Goal: Information Seeking & Learning: Check status

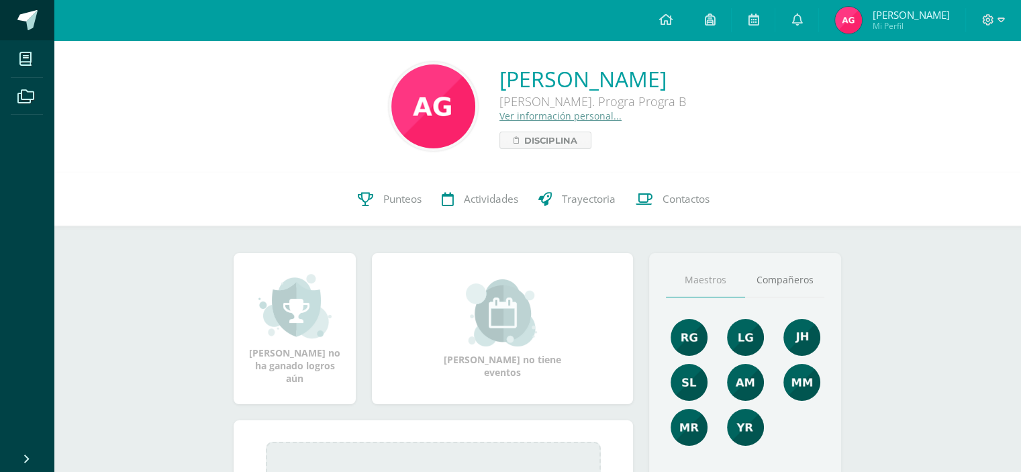
click at [29, 21] on span at bounding box center [27, 20] width 20 height 20
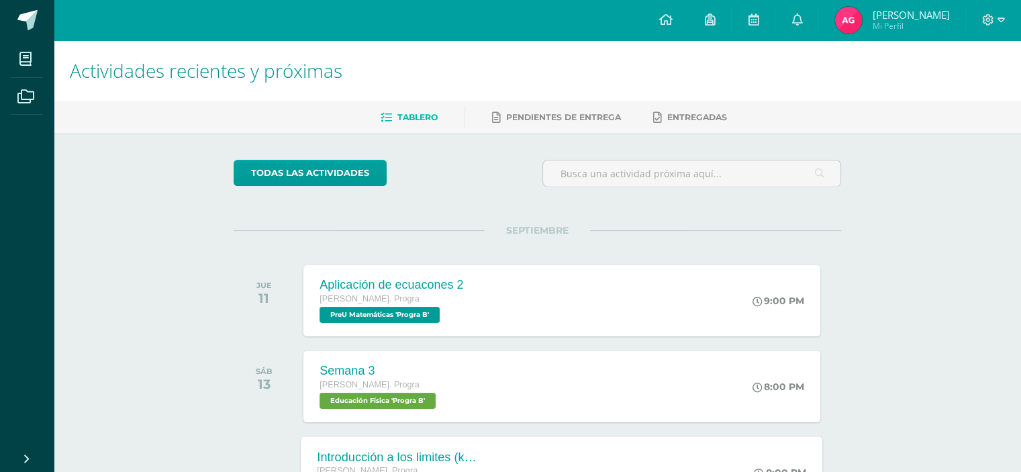
scroll to position [335, 0]
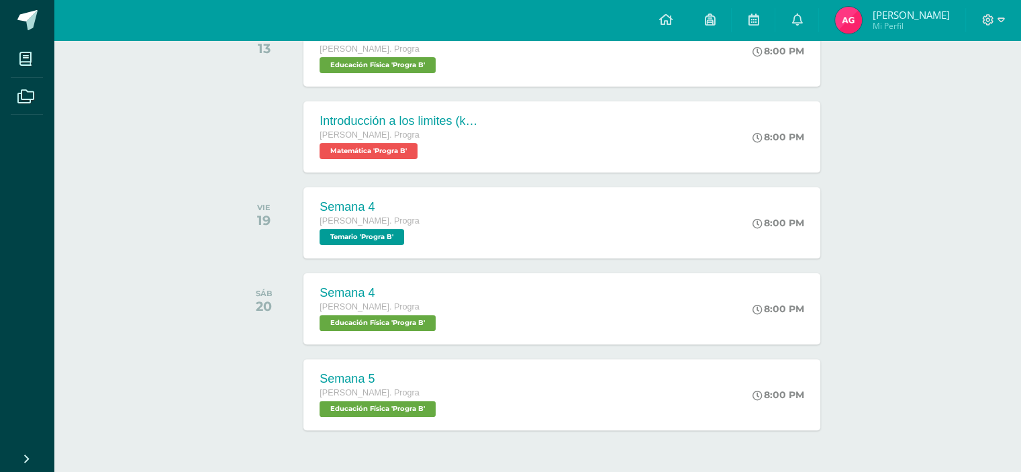
click at [899, 21] on span "Mi Perfil" at bounding box center [910, 25] width 77 height 11
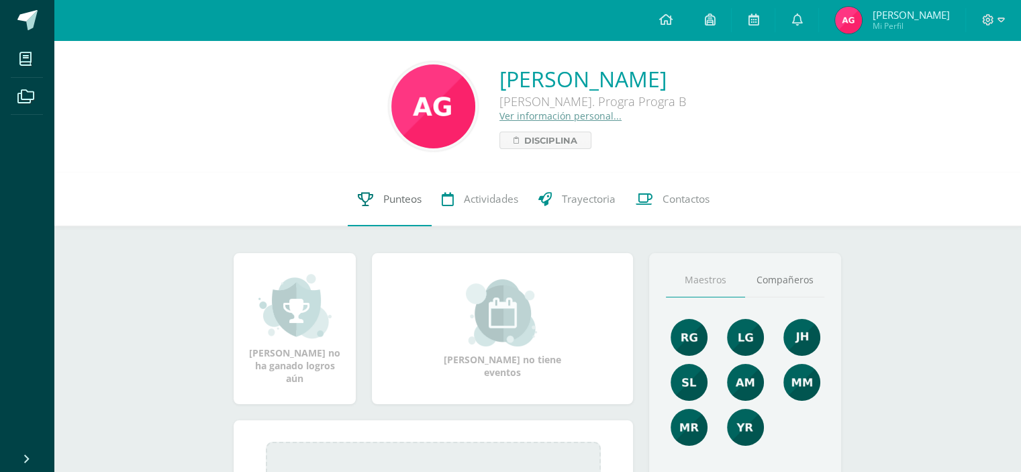
click at [399, 203] on span "Punteos" at bounding box center [402, 199] width 38 height 14
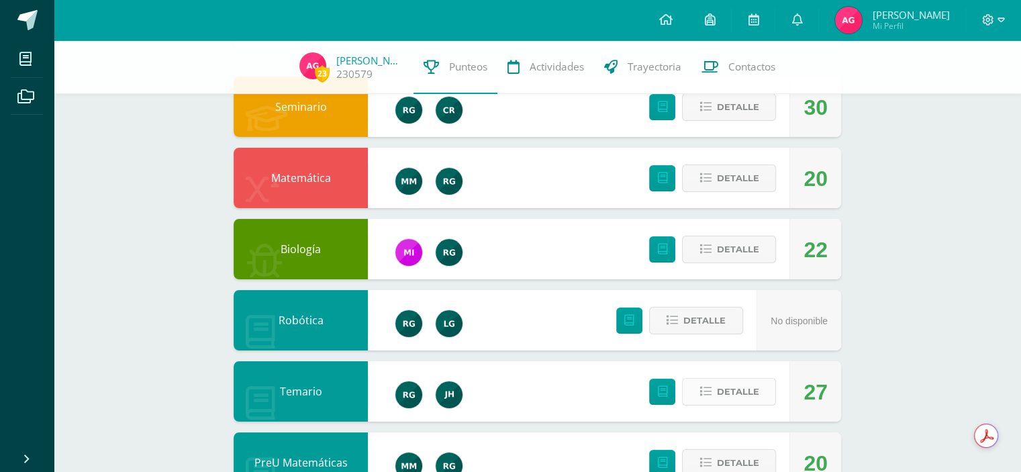
scroll to position [201, 0]
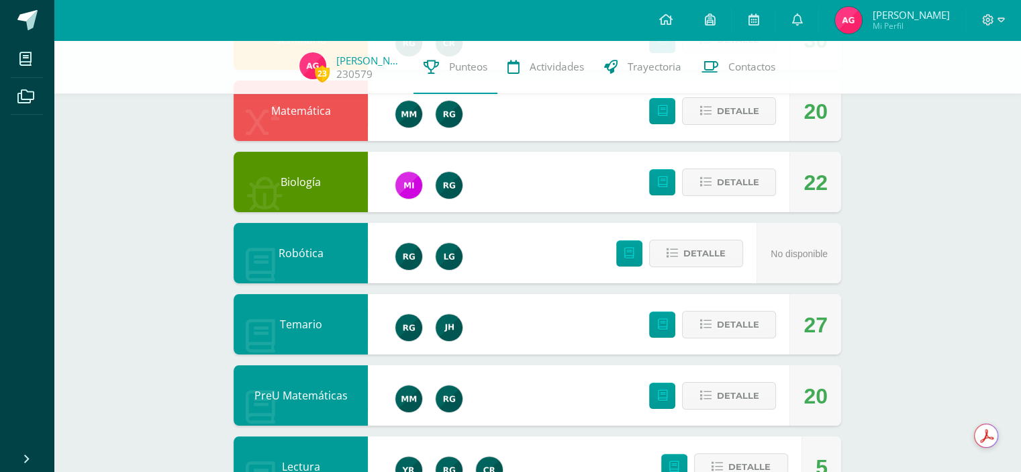
click at [805, 327] on div "27" at bounding box center [815, 325] width 24 height 60
click at [819, 327] on div "27" at bounding box center [815, 325] width 24 height 60
drag, startPoint x: 823, startPoint y: 325, endPoint x: 809, endPoint y: 325, distance: 14.1
click at [809, 325] on div "27" at bounding box center [815, 325] width 24 height 60
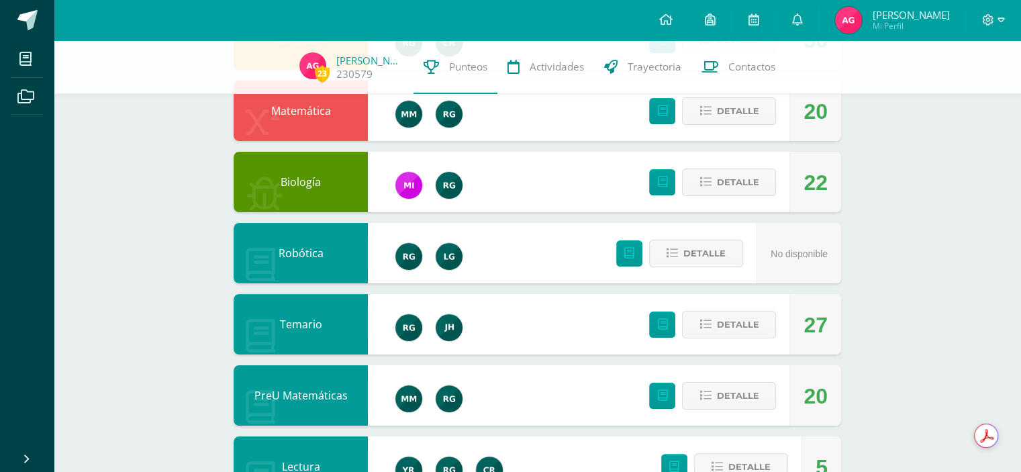
scroll to position [335, 0]
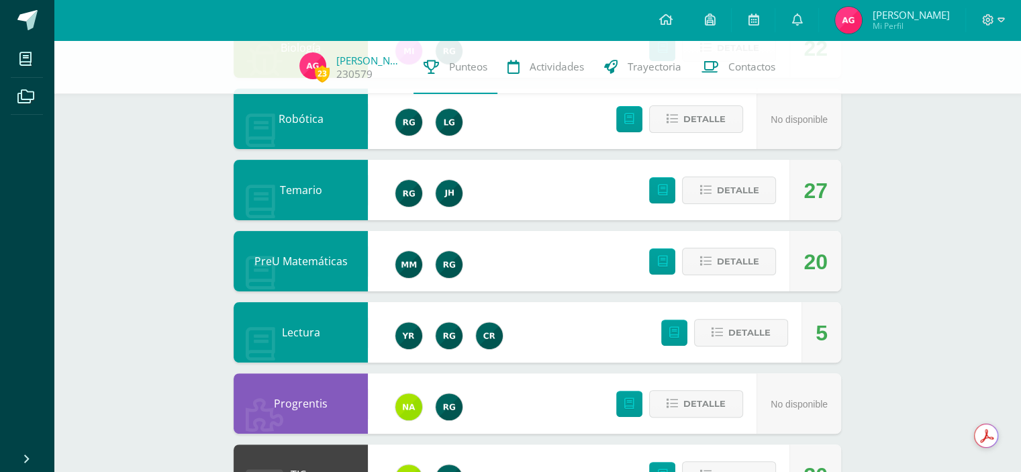
drag, startPoint x: 827, startPoint y: 258, endPoint x: 838, endPoint y: 256, distance: 11.6
click at [838, 256] on div "20" at bounding box center [815, 261] width 52 height 60
